Goal: Information Seeking & Learning: Learn about a topic

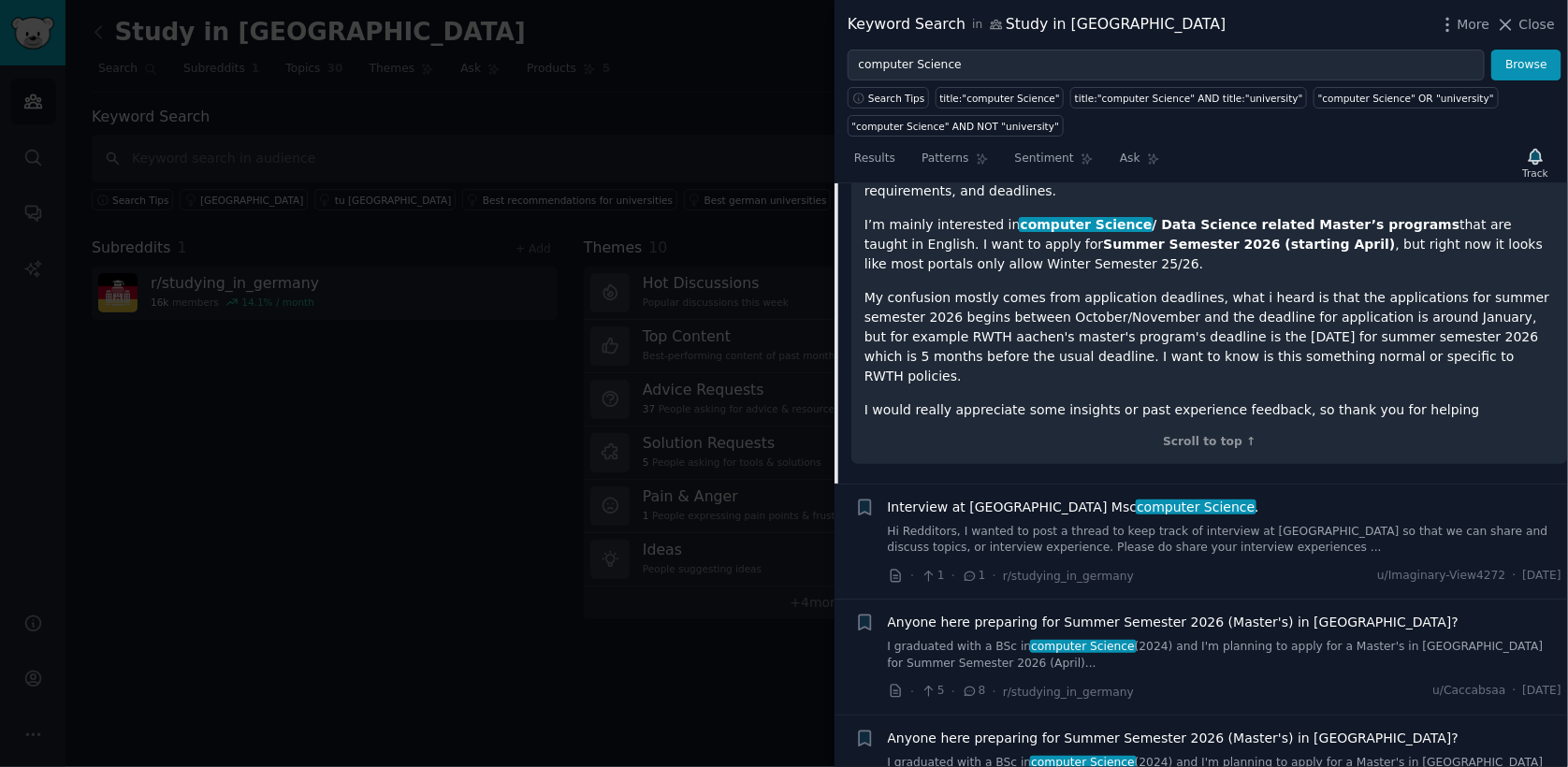
scroll to position [1970, 0]
click at [1110, 522] on link "Hi Redditors, I wanted to post a thread to keep track of interview at [GEOGRAPH…" at bounding box center [1224, 538] width 675 height 32
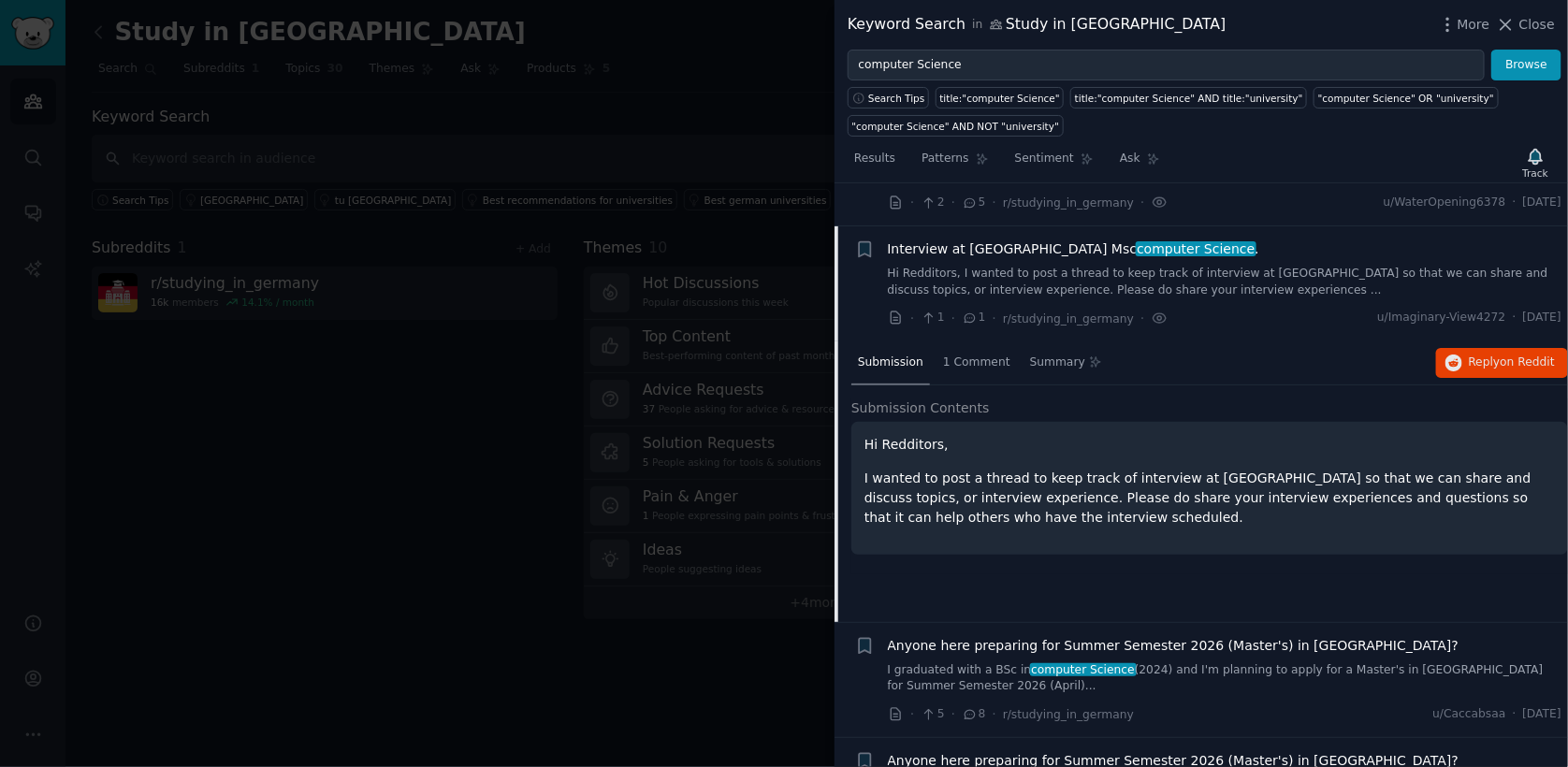
scroll to position [1759, 0]
click at [978, 352] on div "1 Comment" at bounding box center [977, 363] width 81 height 45
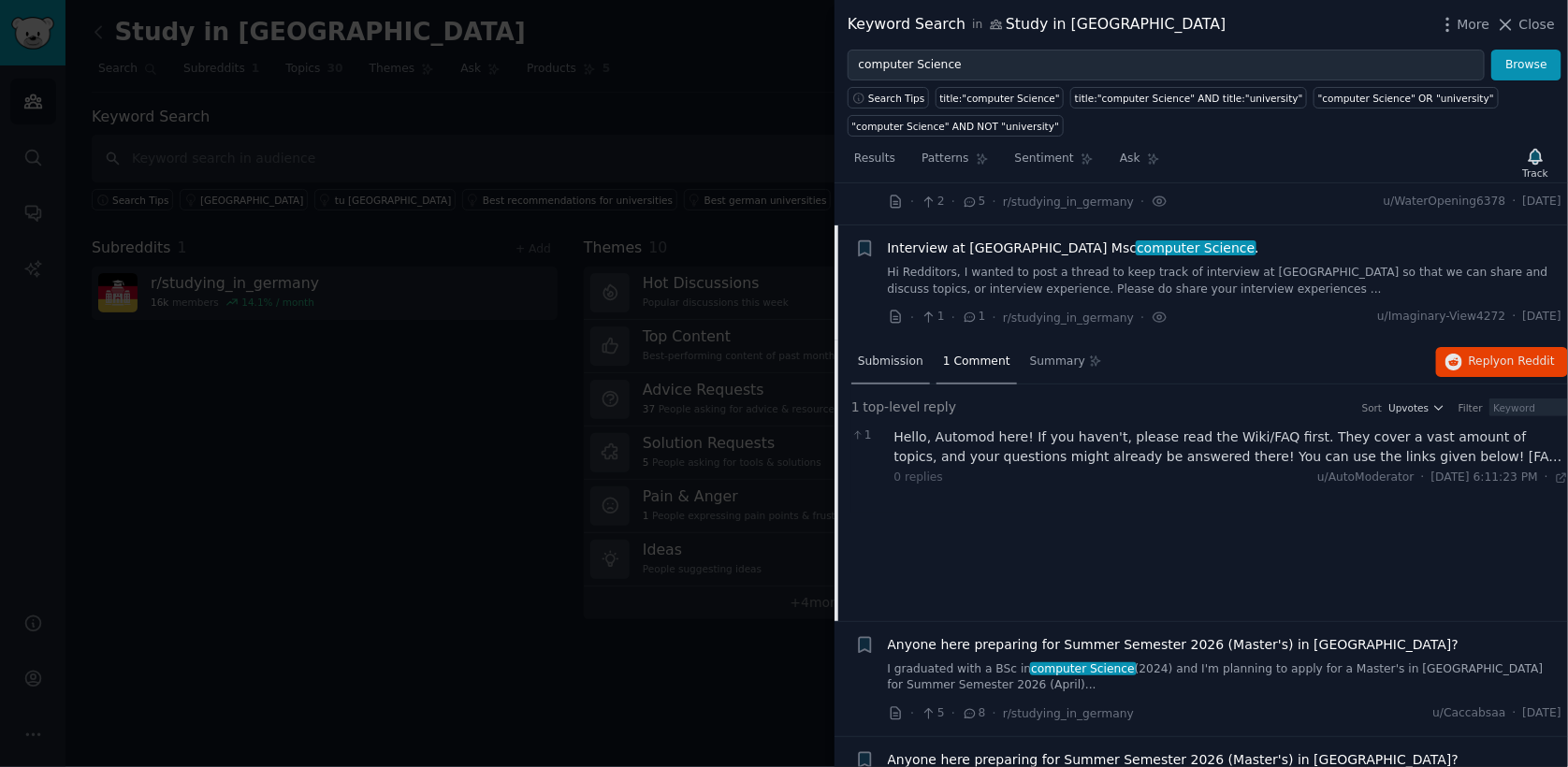
click at [905, 353] on span "Submission" at bounding box center [890, 361] width 65 height 17
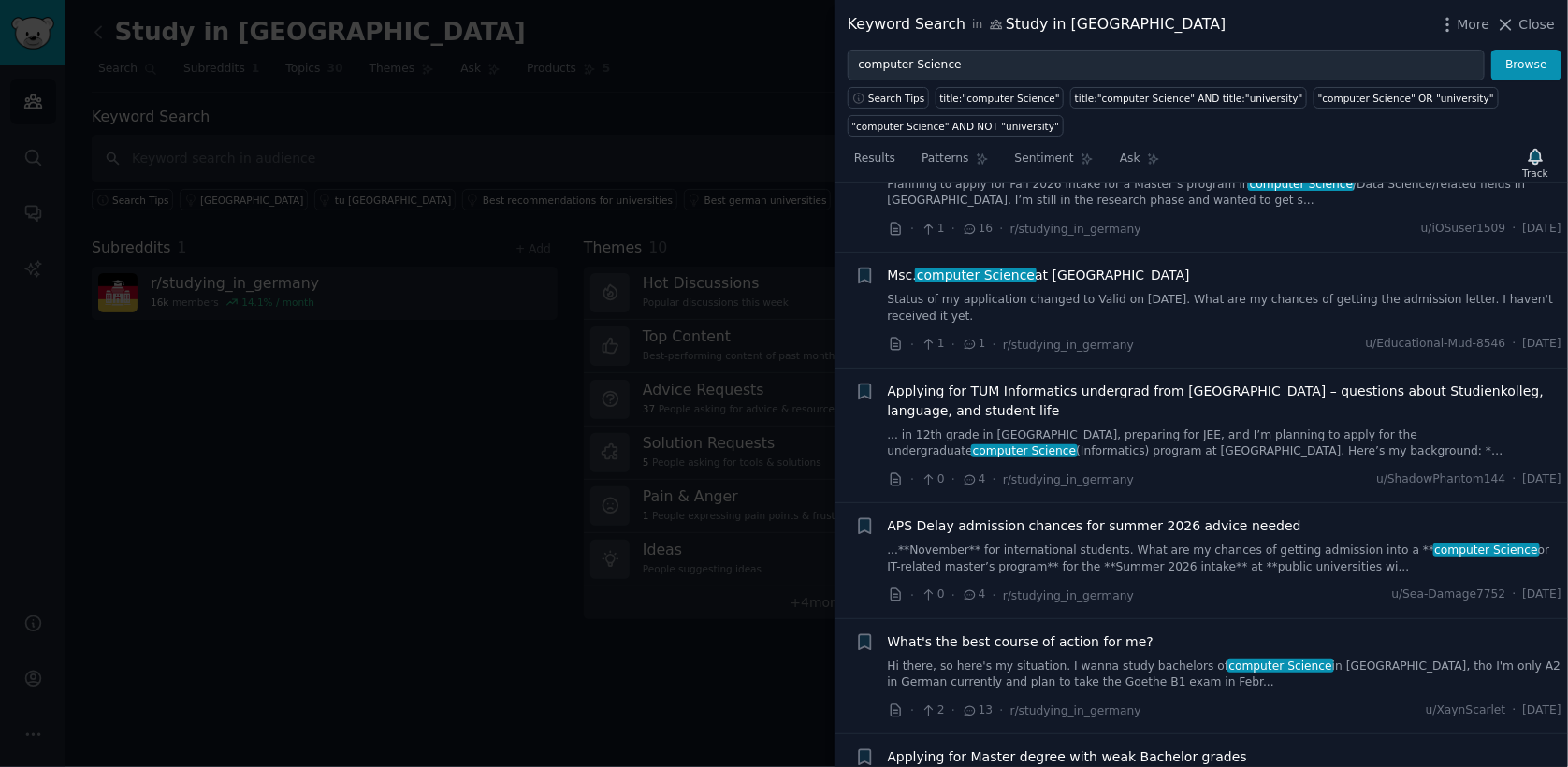
scroll to position [2705, 0]
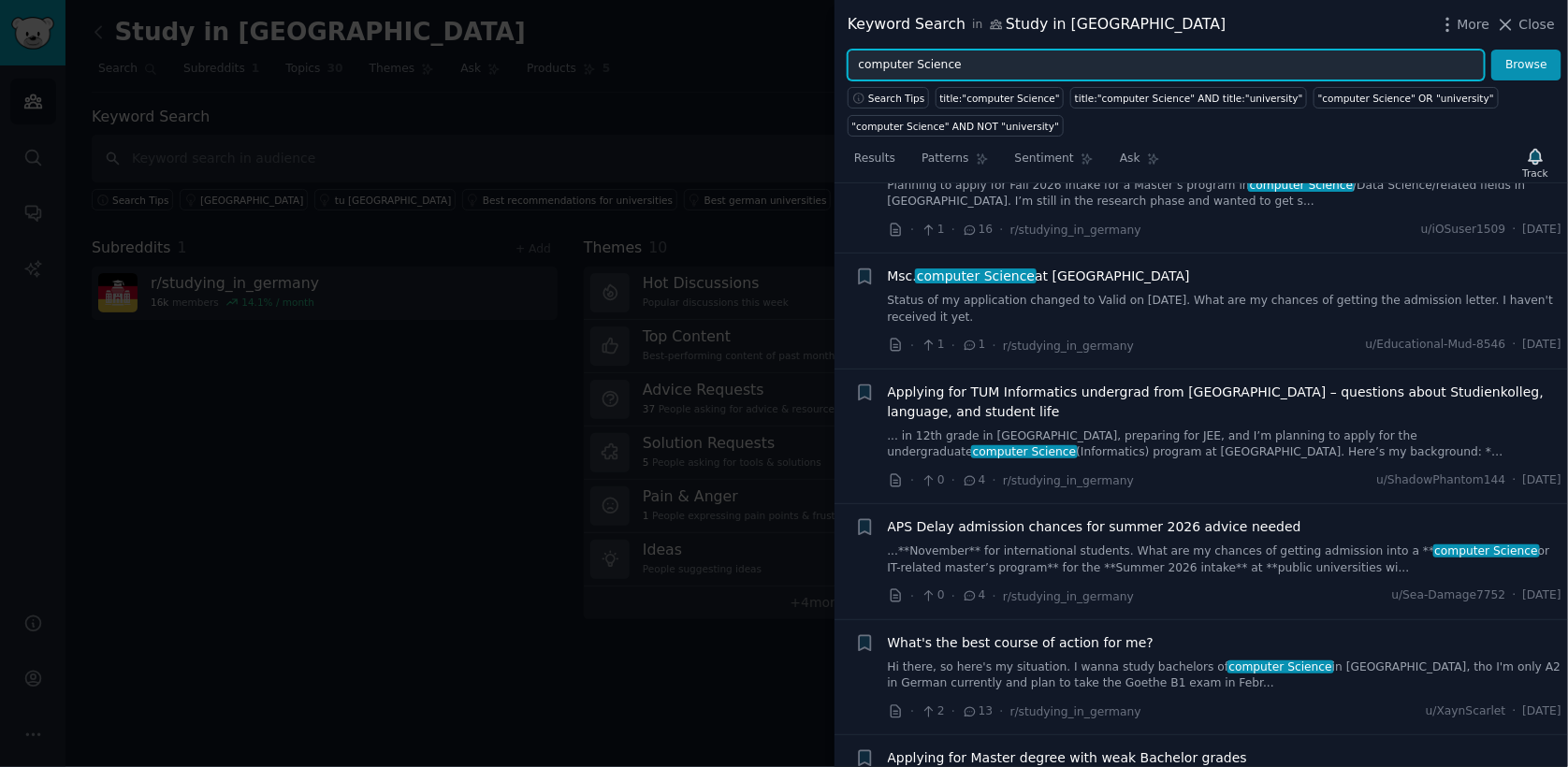
click at [921, 63] on input "computer Science" at bounding box center [1166, 65] width 637 height 32
type input "discord"
click at [1491, 49] on button "Browse" at bounding box center [1526, 65] width 70 height 32
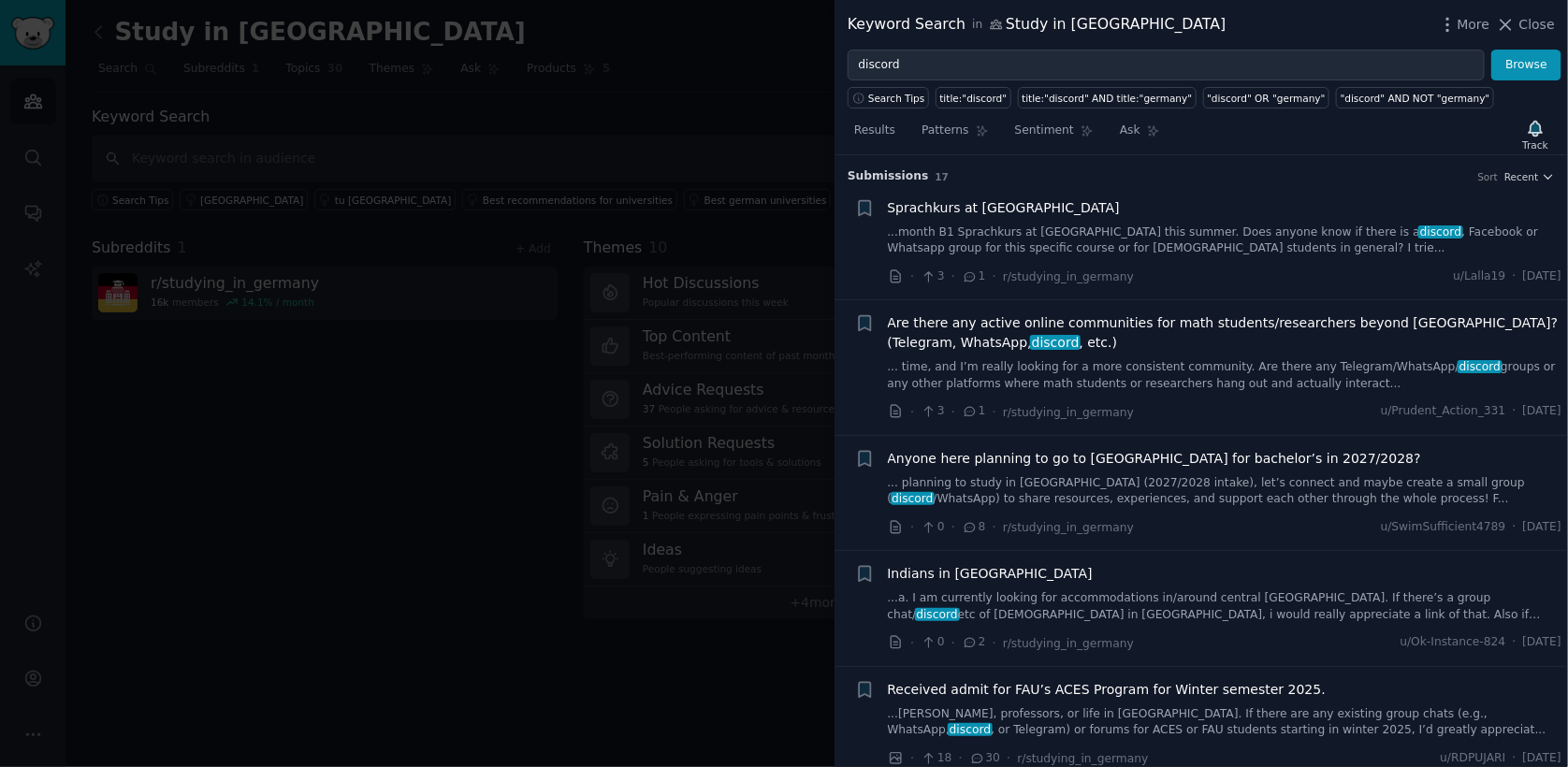
click at [993, 361] on link "... time, and I’m really looking for a more consistent community. Are there any…" at bounding box center [1224, 375] width 675 height 32
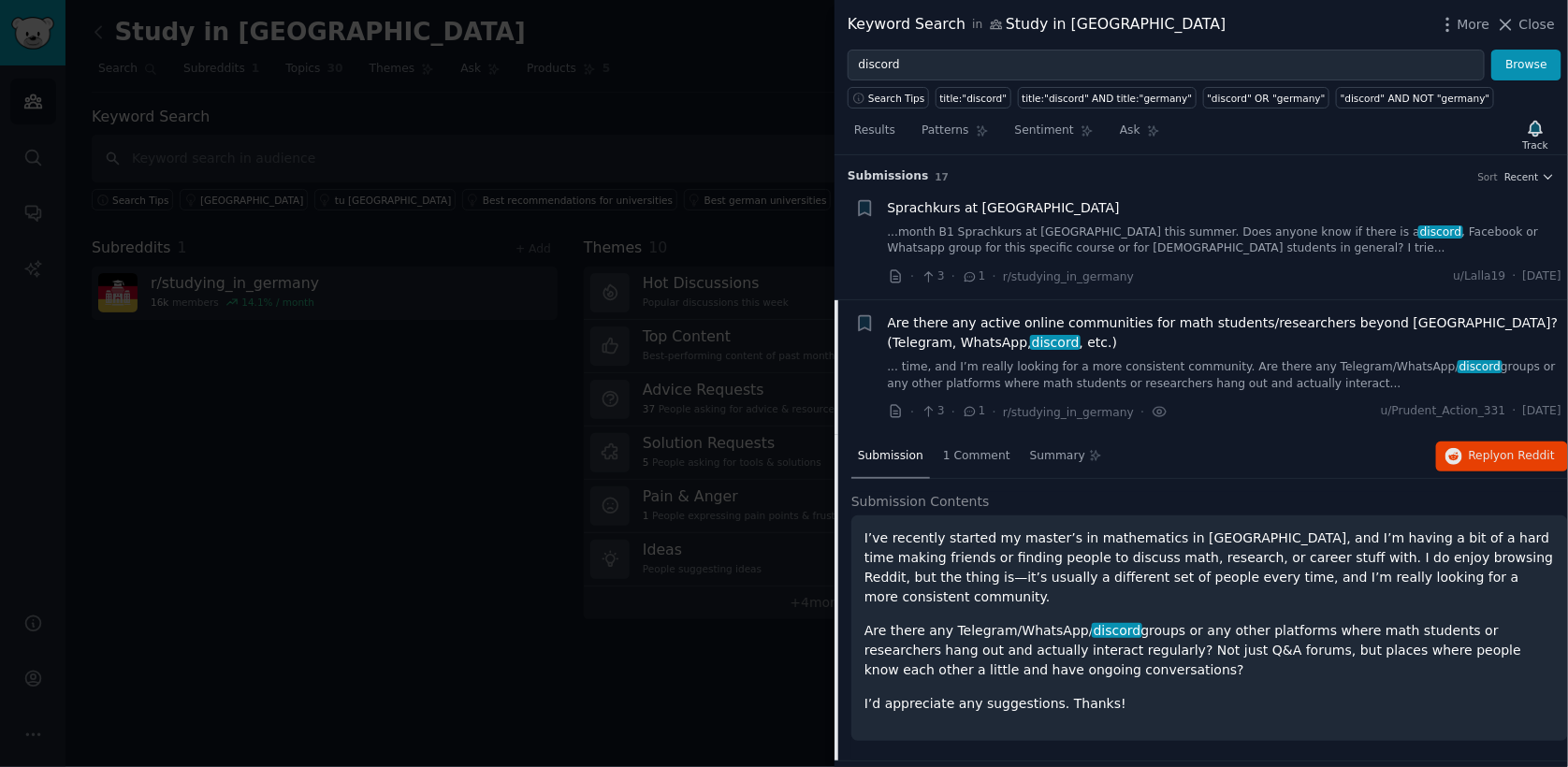
scroll to position [144, 0]
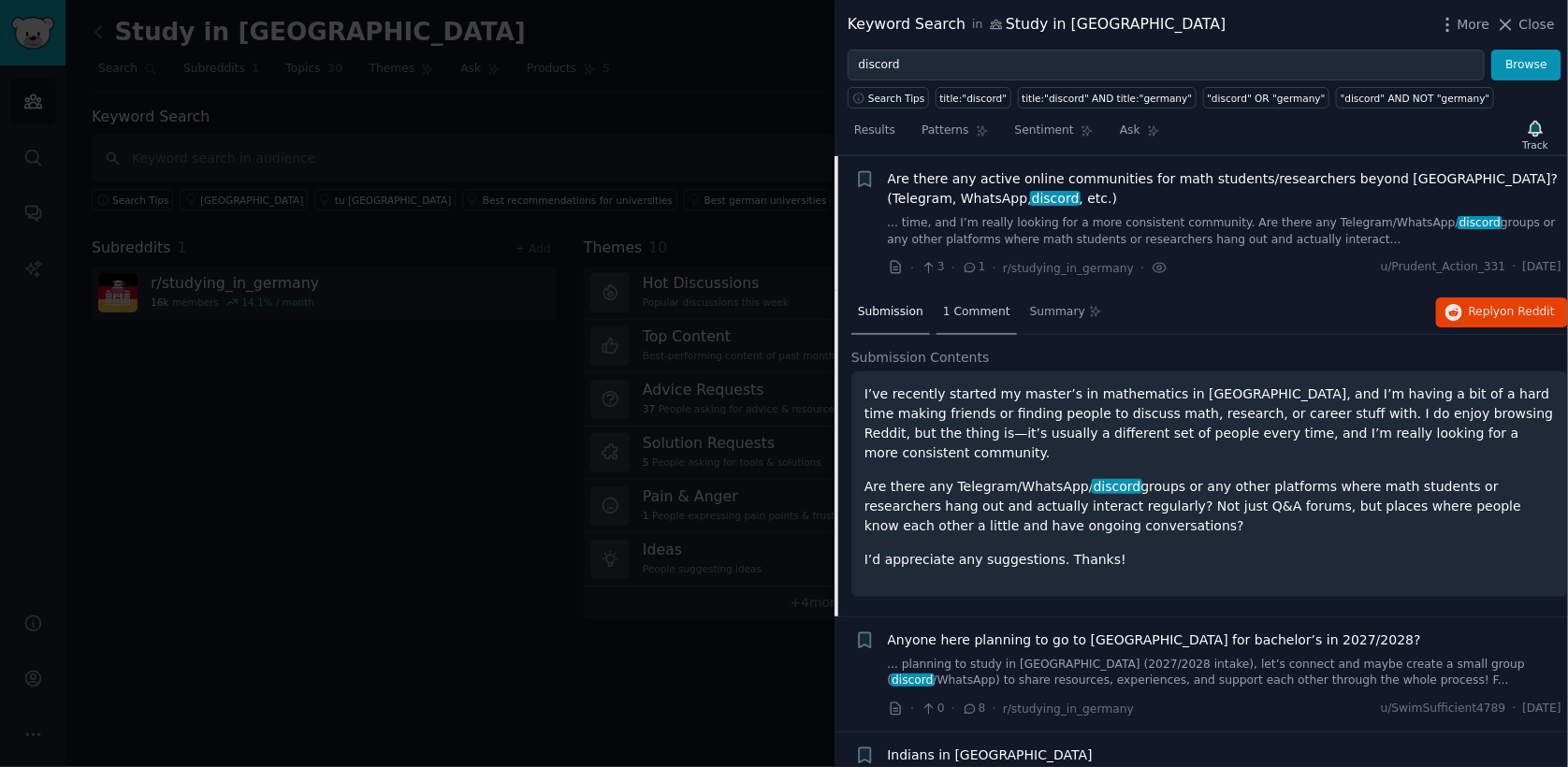
click at [968, 307] on span "1 Comment" at bounding box center [976, 312] width 67 height 17
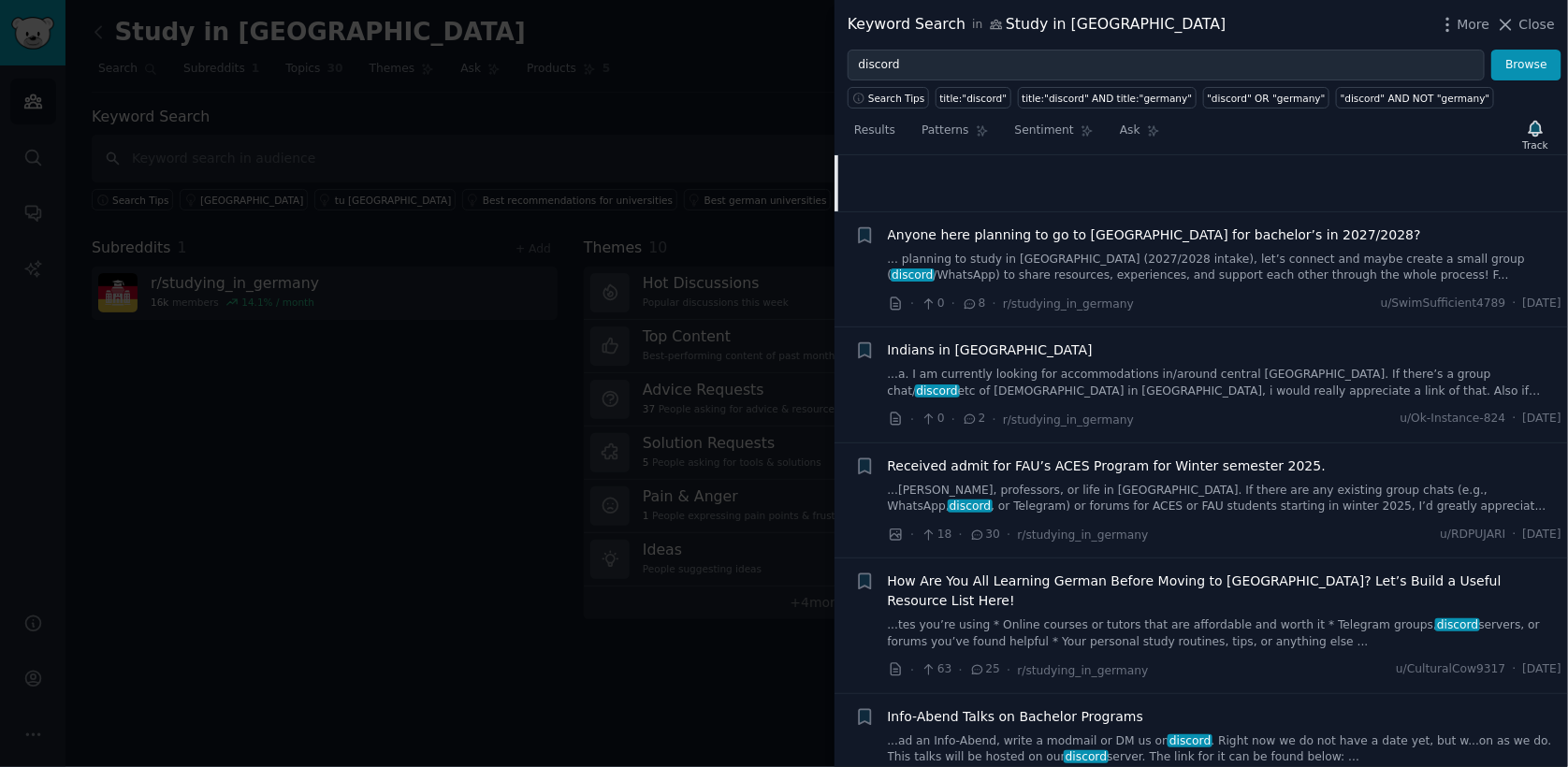
scroll to position [503, 0]
click at [1047, 382] on link "...a. I am currently looking for accommodations in/around central [GEOGRAPHIC_D…" at bounding box center [1224, 383] width 675 height 32
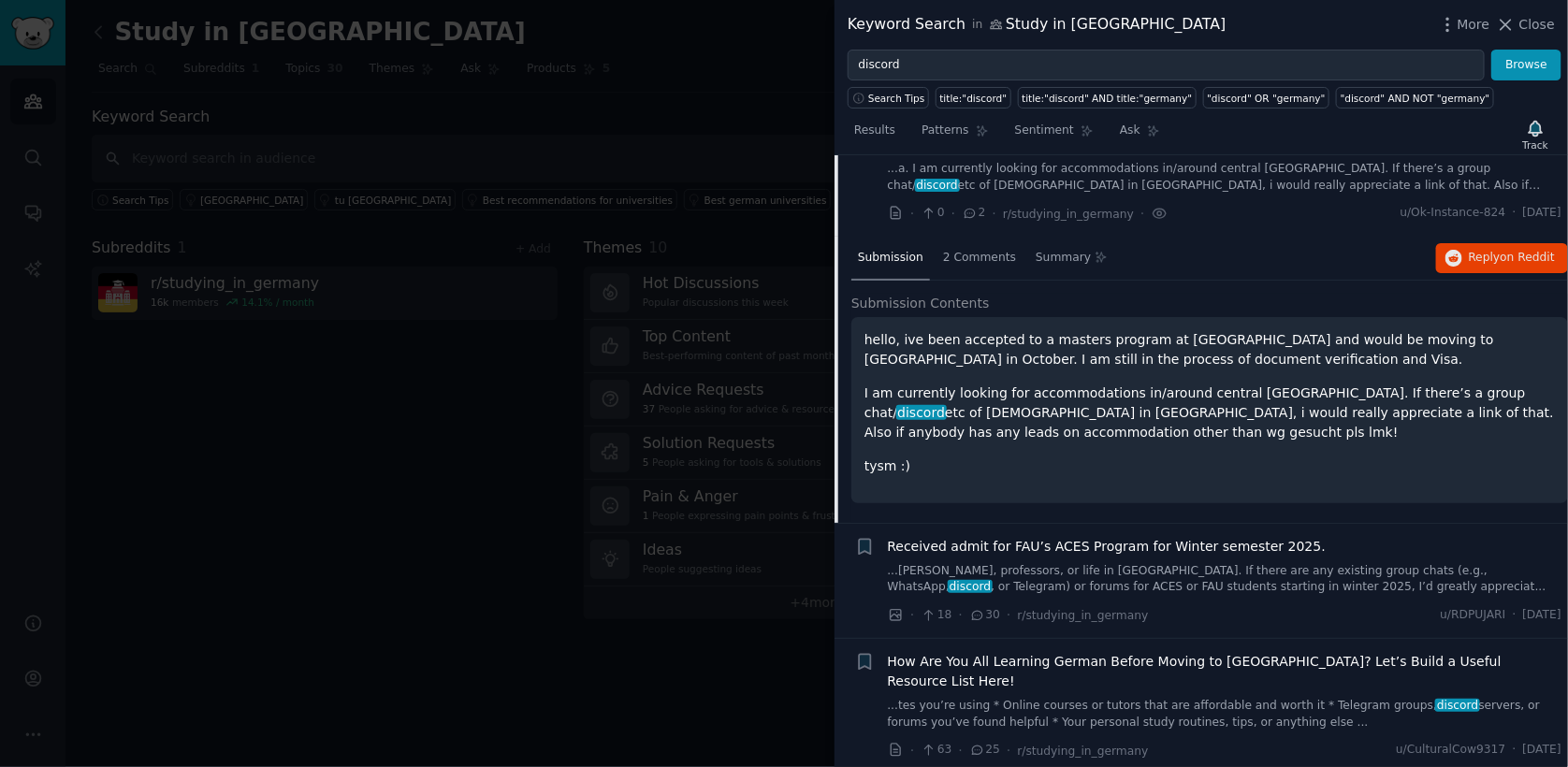
scroll to position [395, 0]
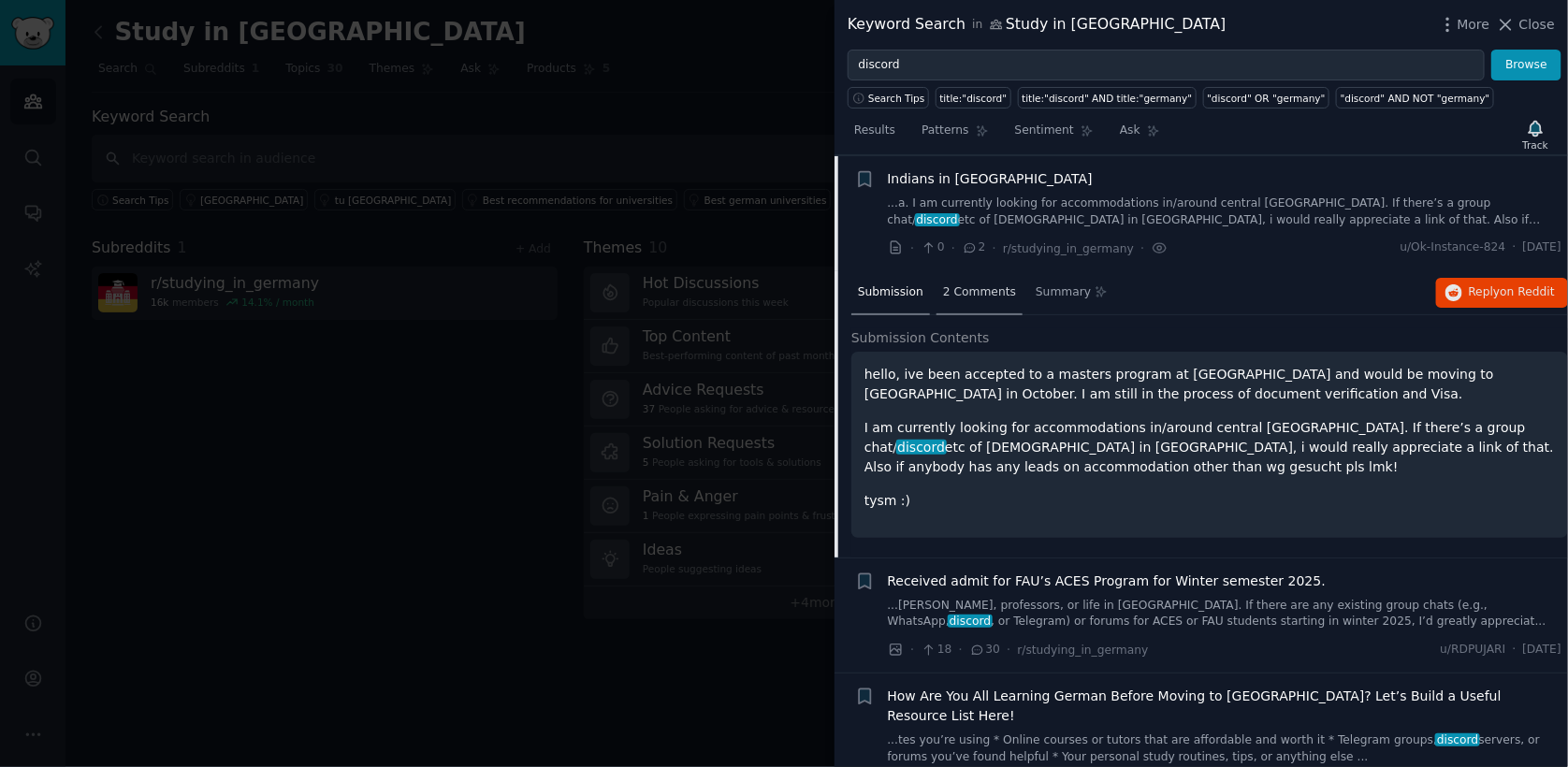
click at [975, 303] on div "2 Comments" at bounding box center [979, 293] width 86 height 45
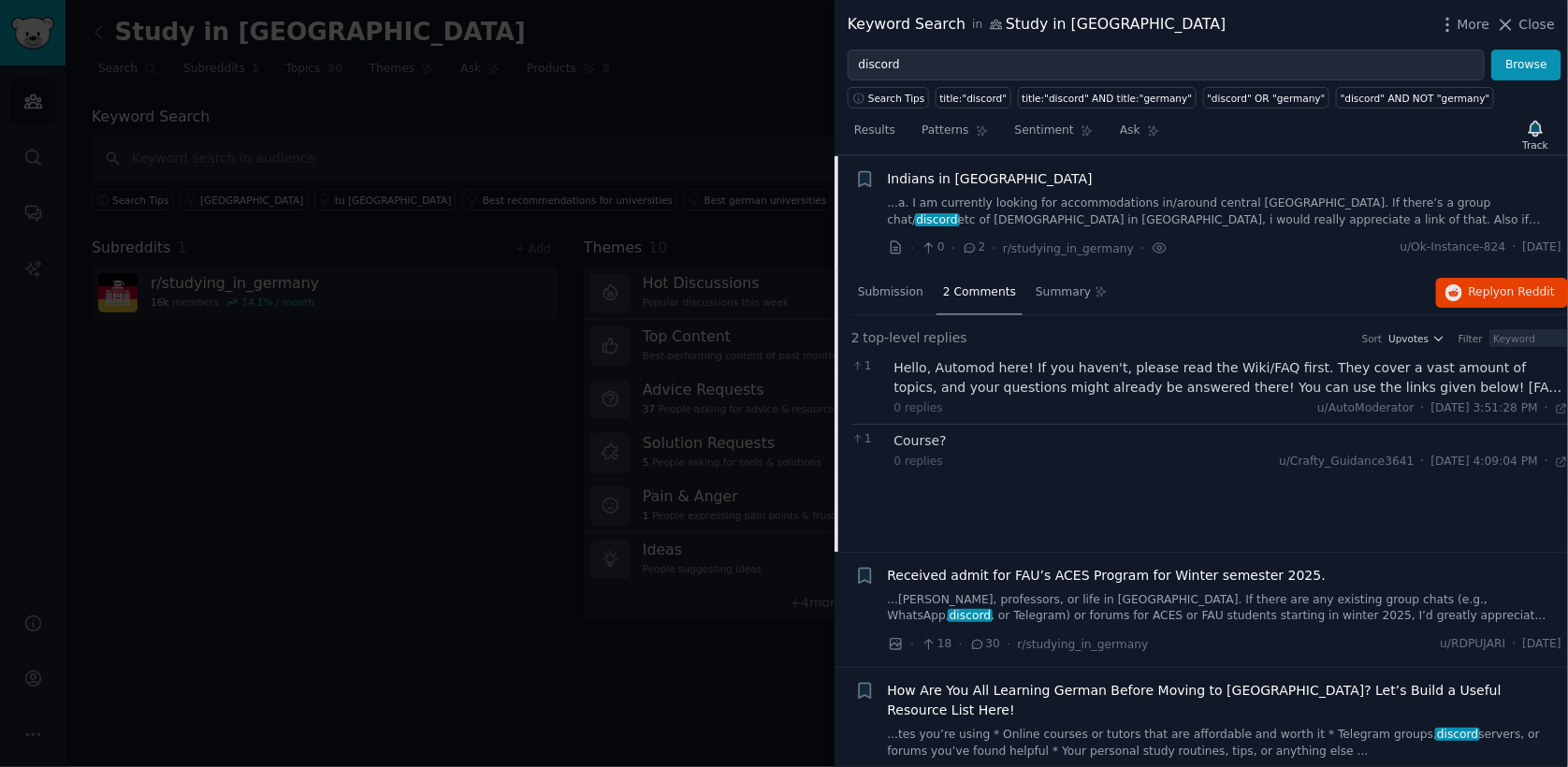
click at [275, 419] on div at bounding box center [784, 383] width 1568 height 767
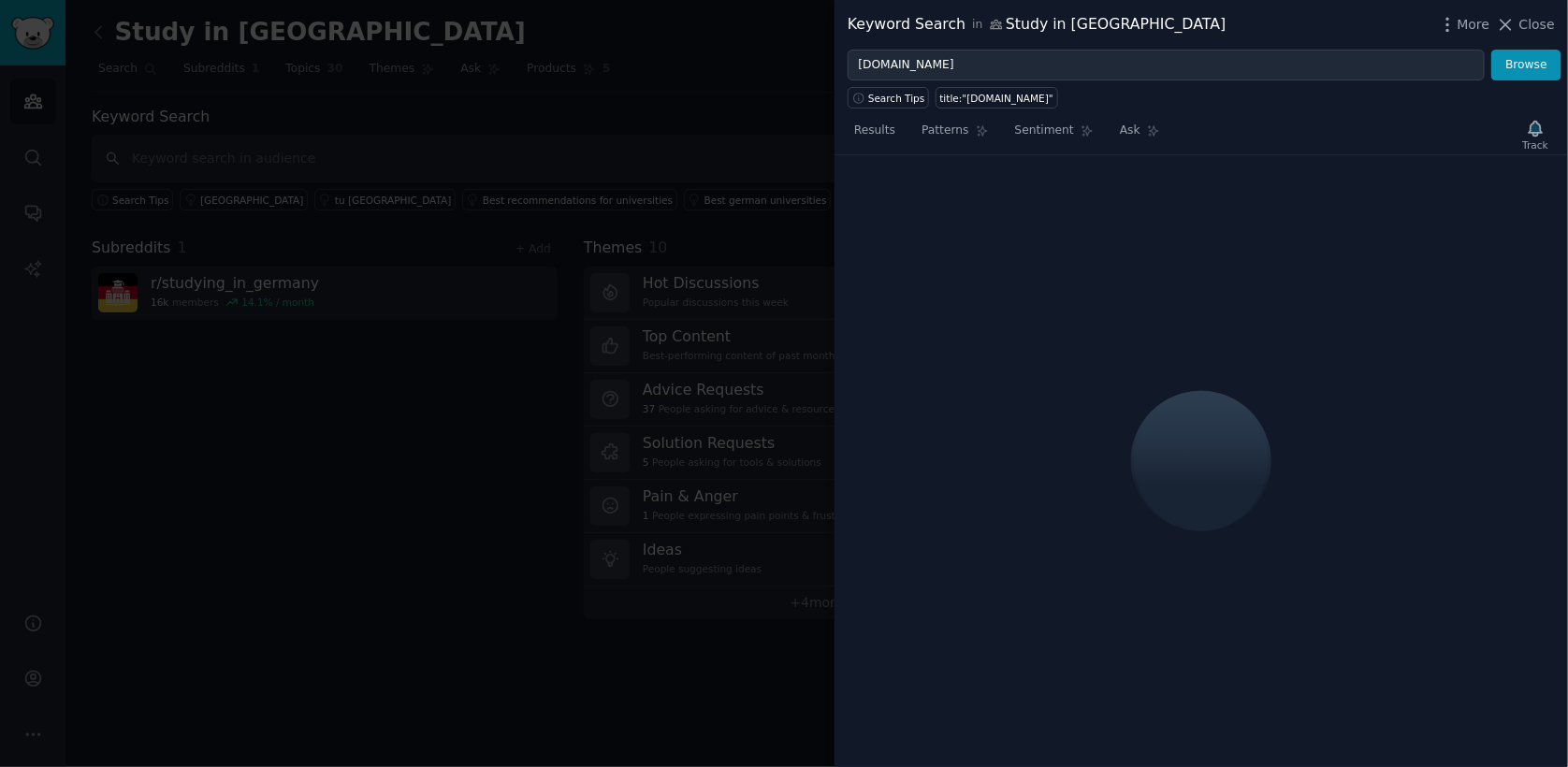
click at [203, 22] on div at bounding box center [784, 383] width 1568 height 767
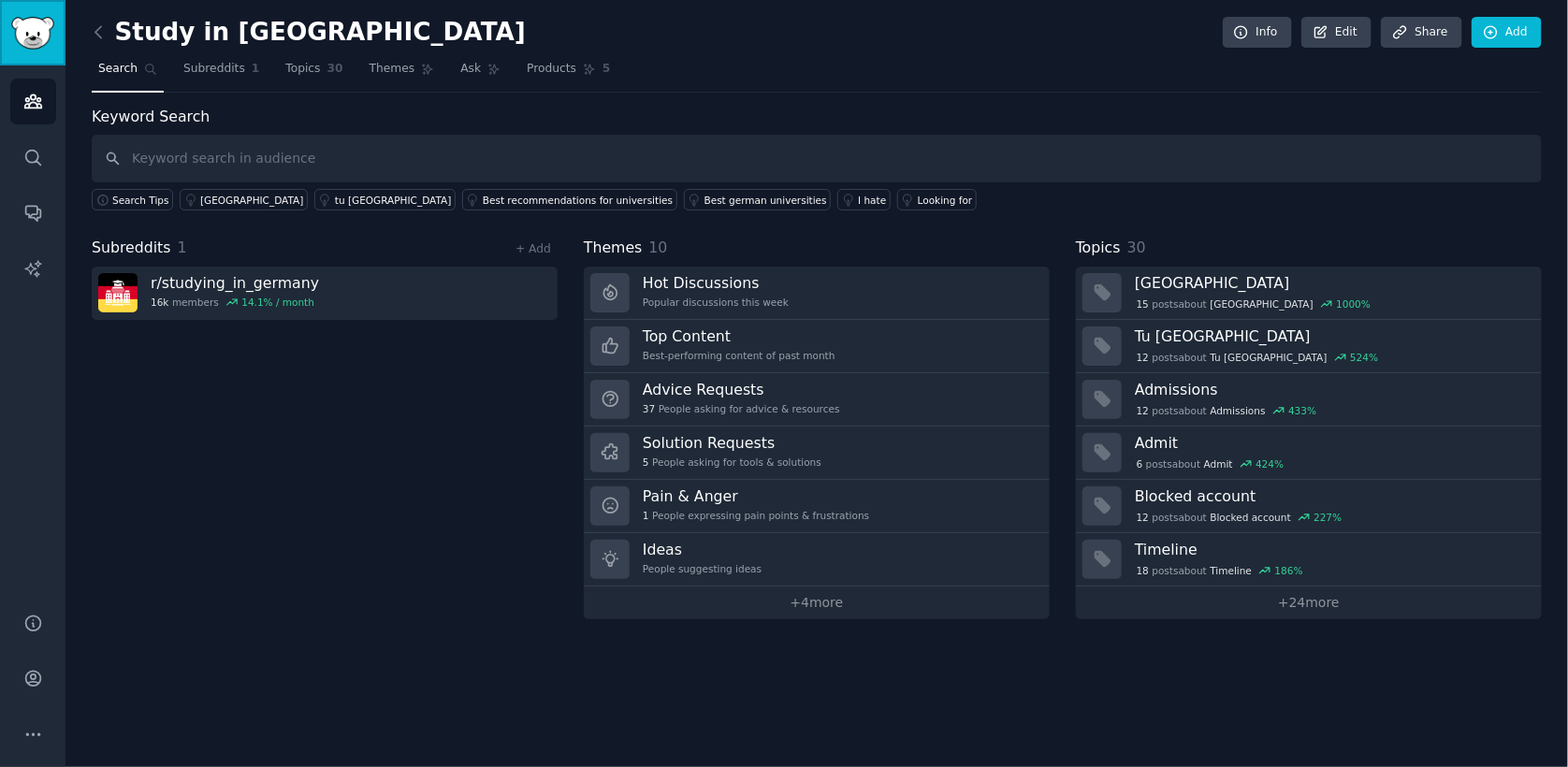
click at [37, 40] on img "Sidebar" at bounding box center [33, 32] width 43 height 32
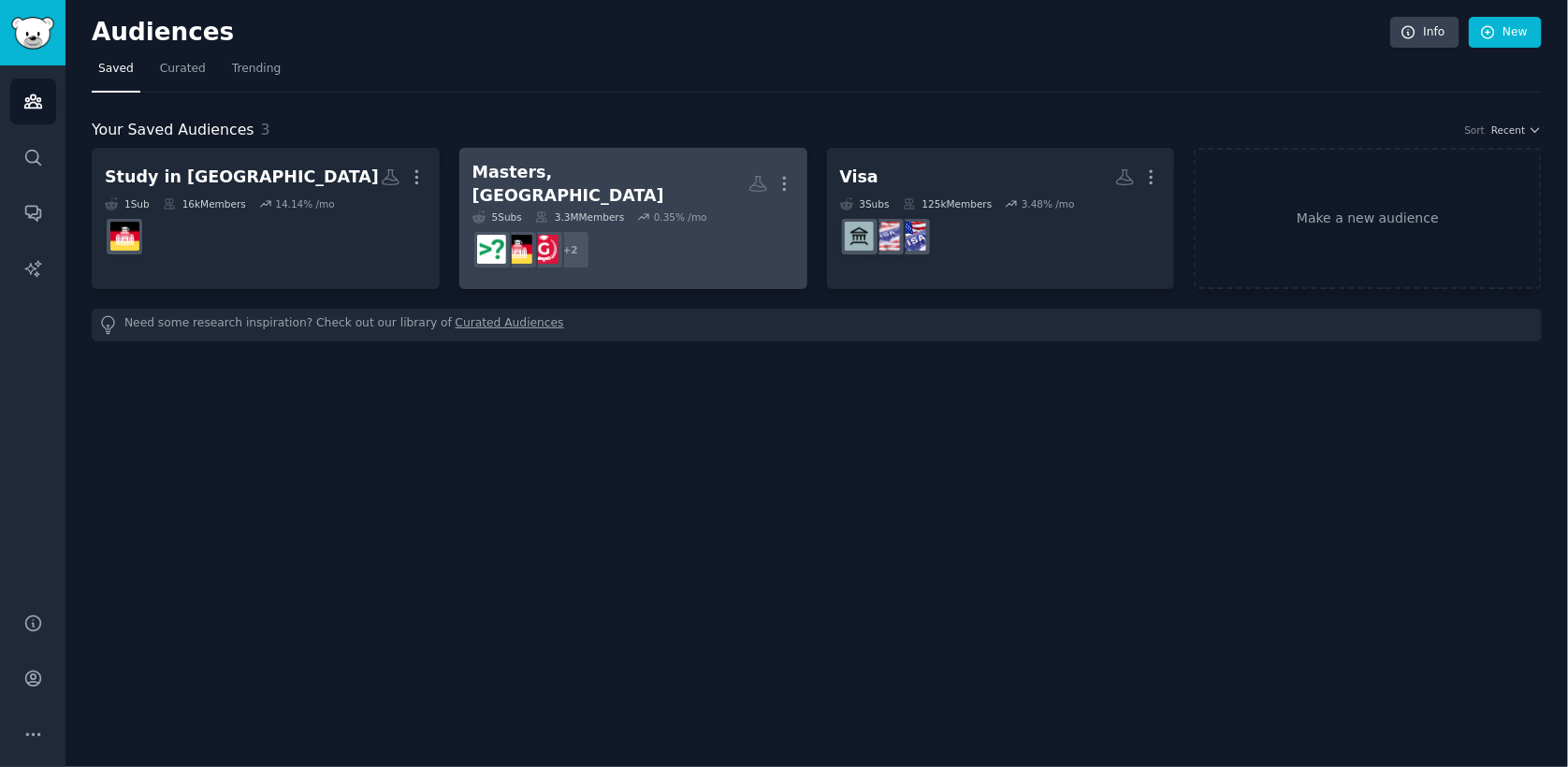
click at [689, 253] on dd "r/studying_in_germany + 2" at bounding box center [633, 249] width 322 height 52
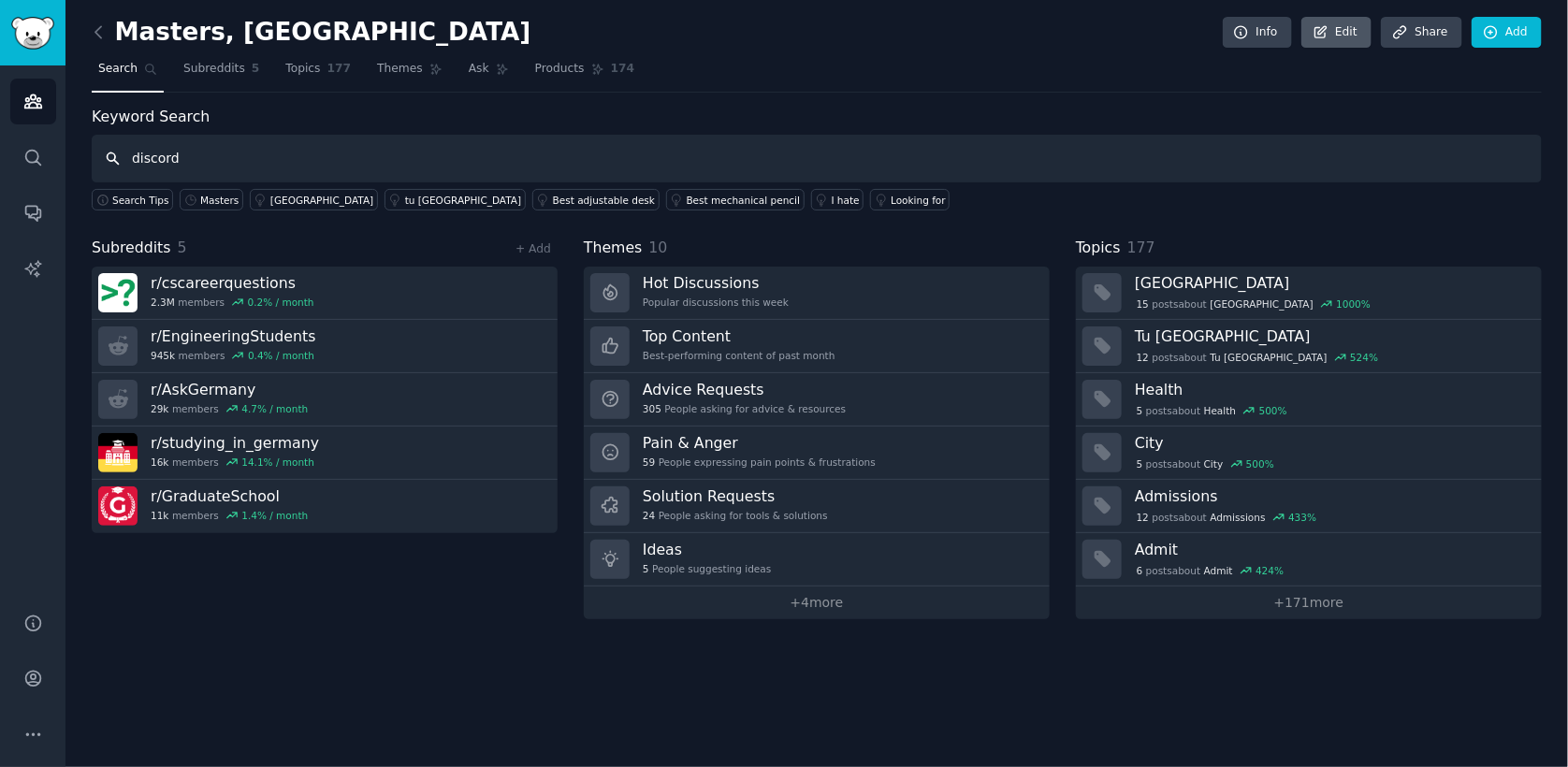
type input "discord"
click at [1352, 31] on link "Edit" at bounding box center [1336, 32] width 70 height 32
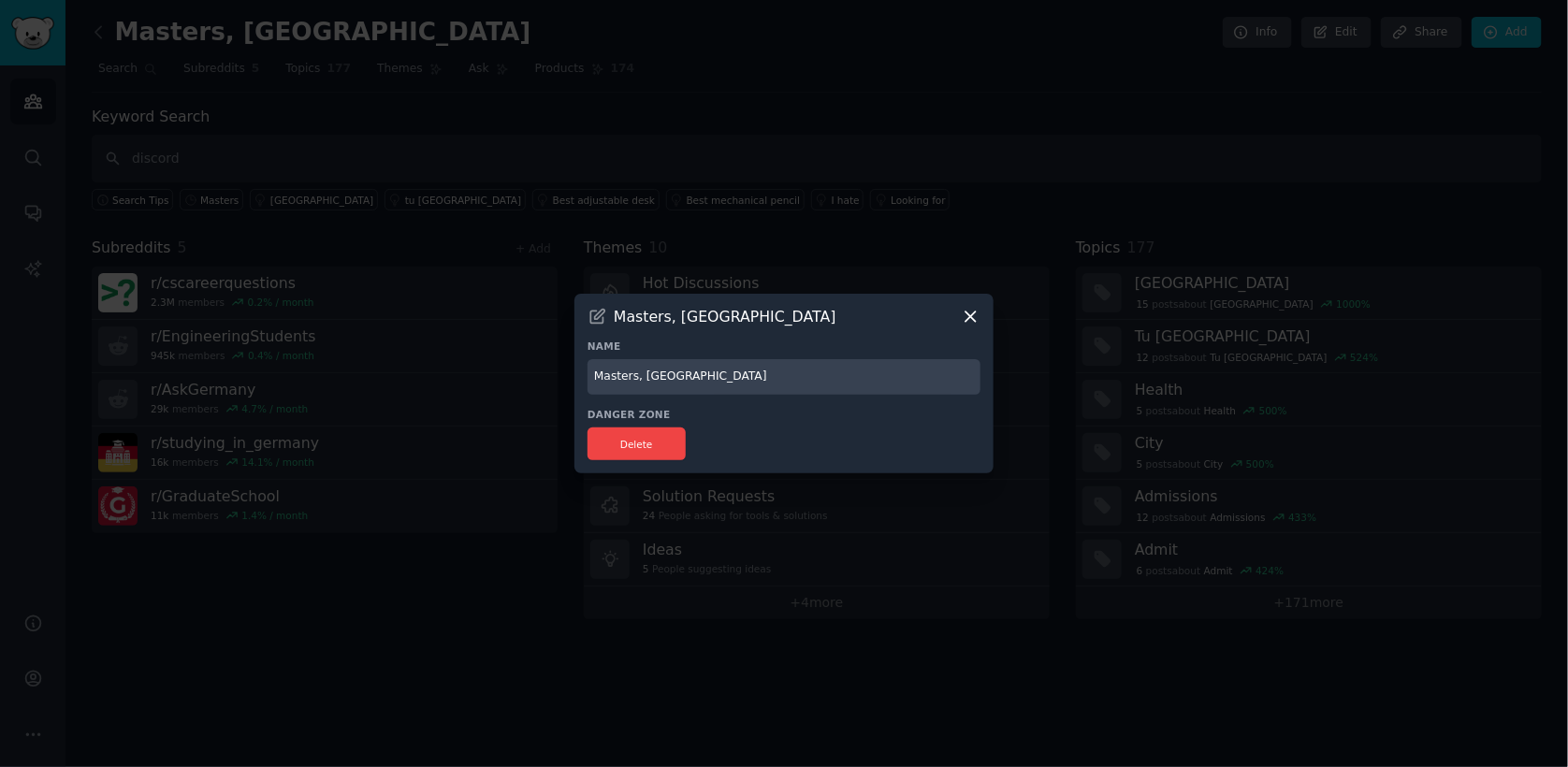
click at [964, 319] on icon at bounding box center [971, 317] width 20 height 20
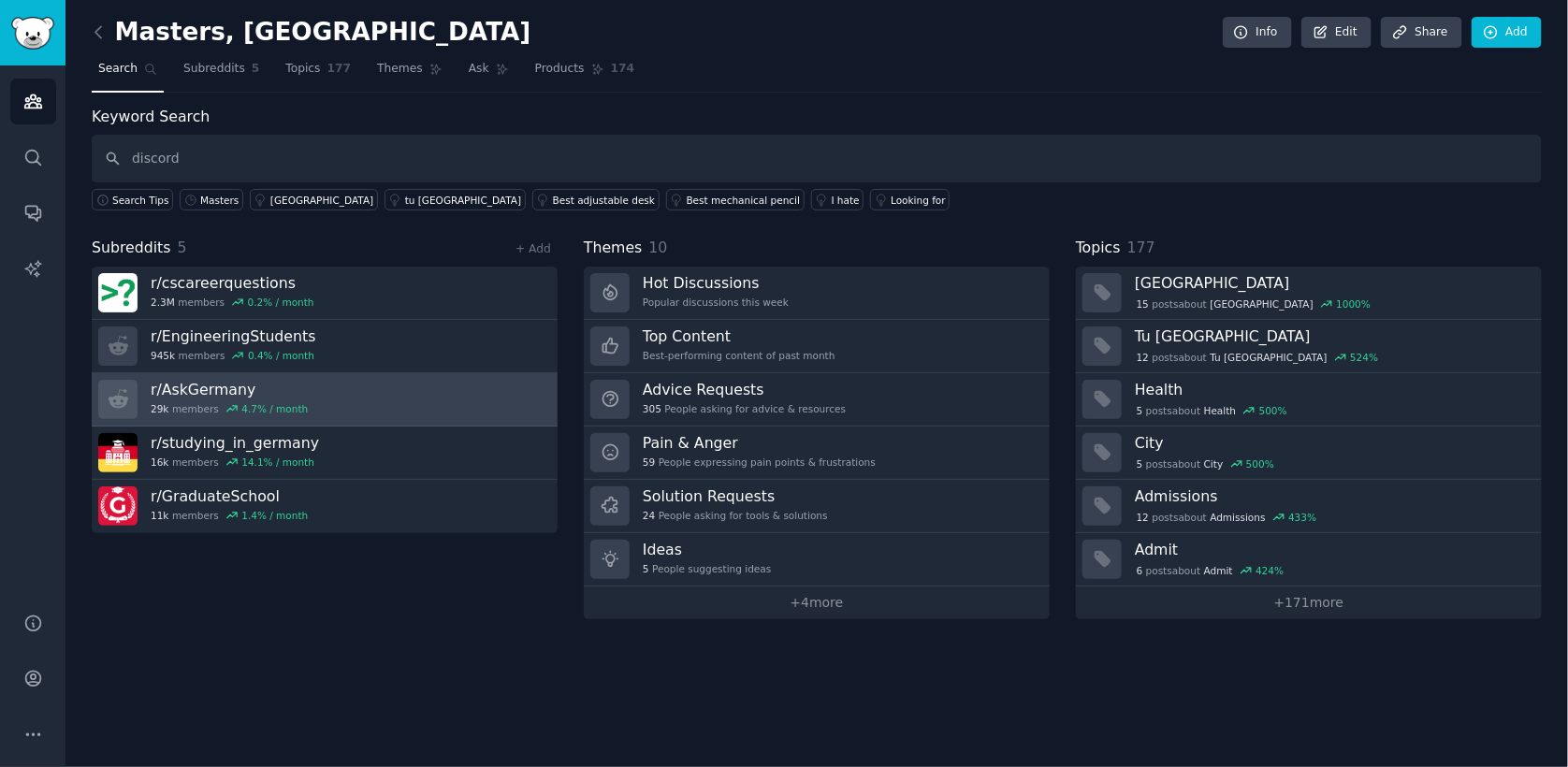
click at [209, 405] on div "29k members 4.7 % / month" at bounding box center [229, 408] width 158 height 13
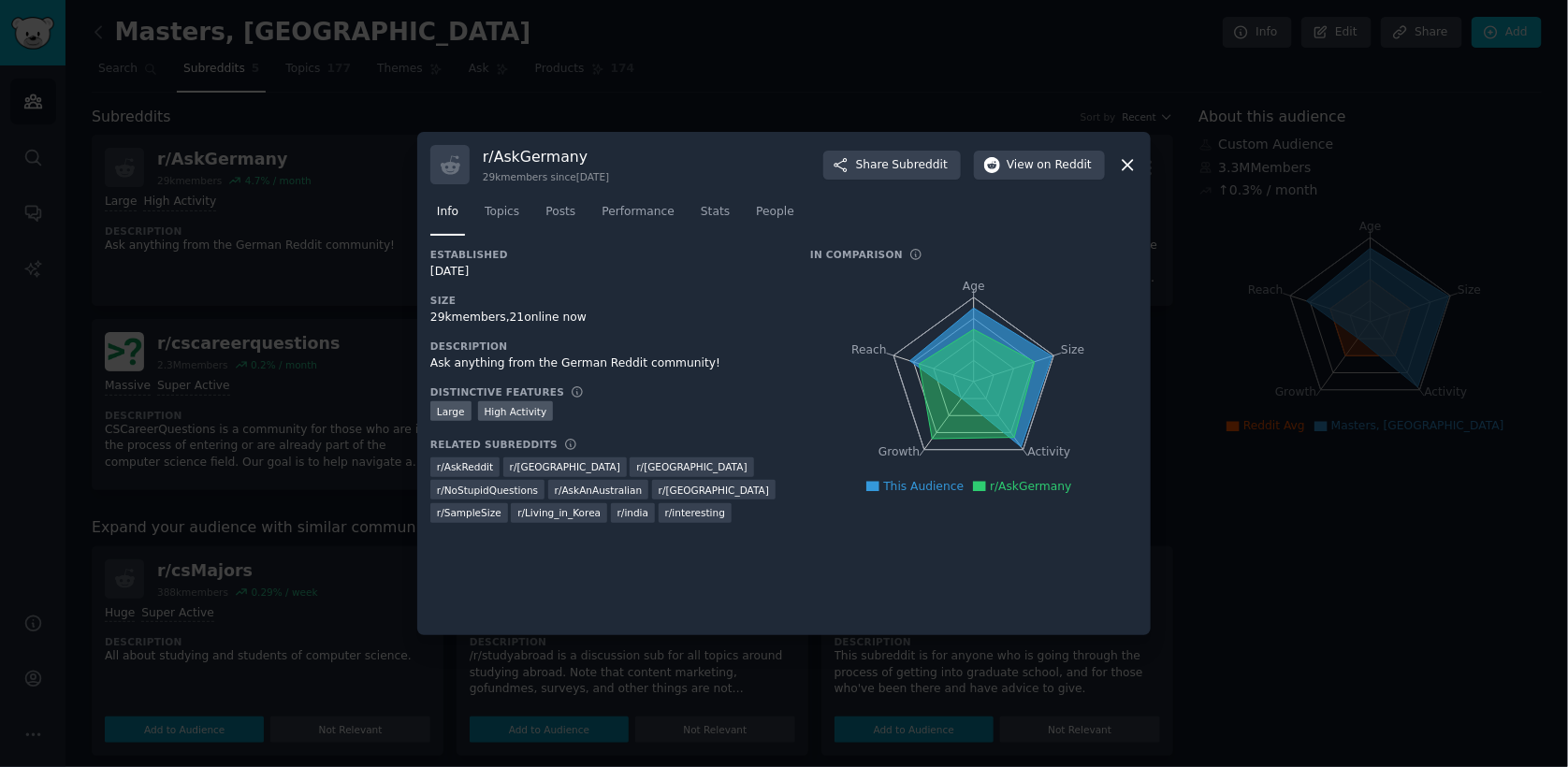
click at [1135, 157] on icon at bounding box center [1128, 165] width 20 height 20
